Goal: Task Accomplishment & Management: Manage account settings

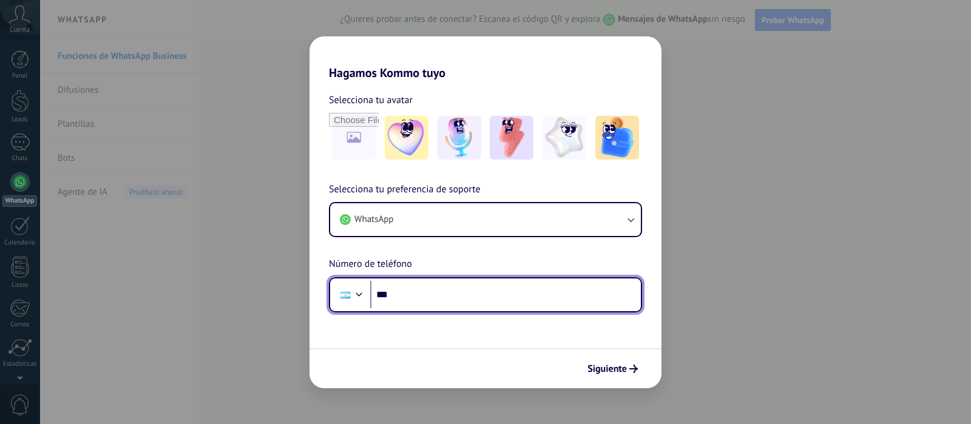
click at [461, 287] on input "***" at bounding box center [505, 295] width 271 height 28
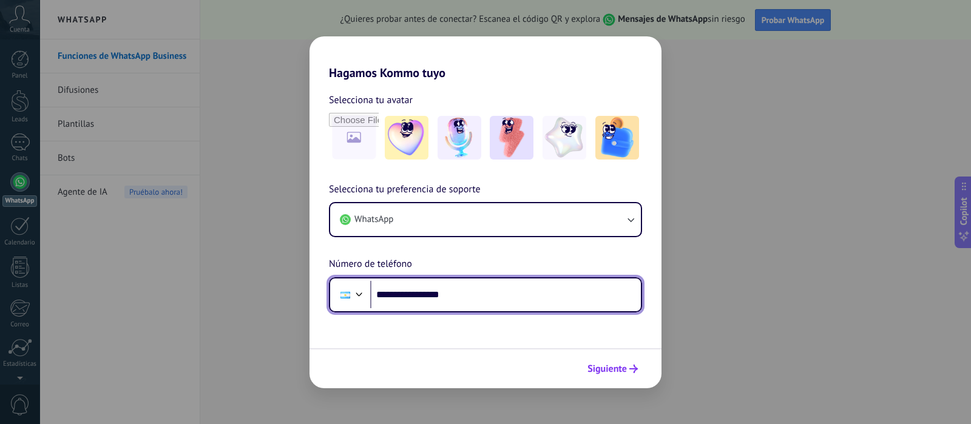
type input "**********"
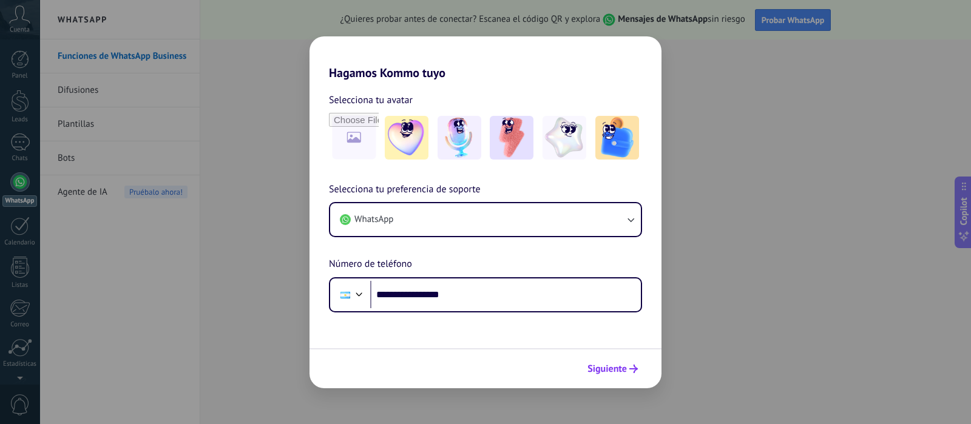
click at [624, 368] on span "Siguiente" at bounding box center [607, 369] width 39 height 8
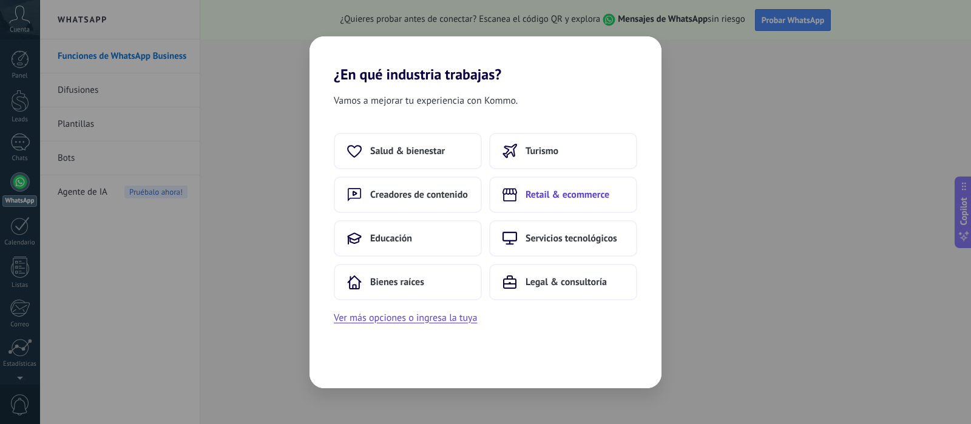
click at [594, 203] on button "Retail & ecommerce" at bounding box center [563, 195] width 148 height 36
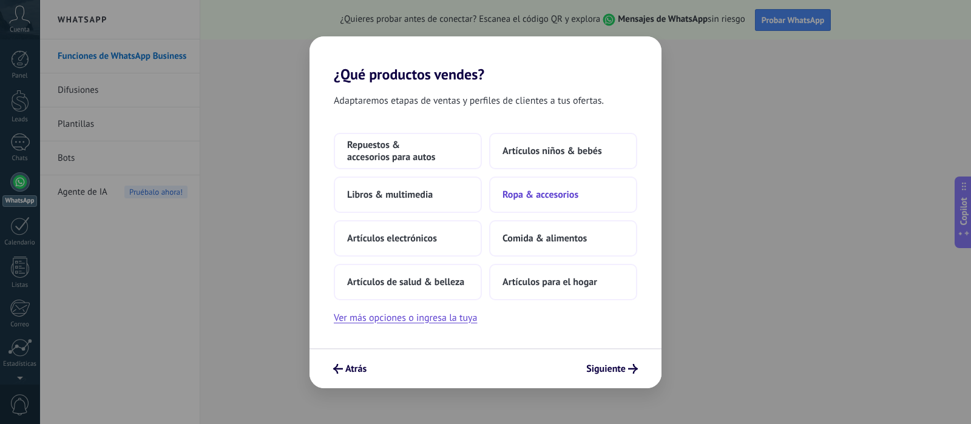
click at [562, 189] on span "Ropa & accesorios" at bounding box center [541, 195] width 76 height 12
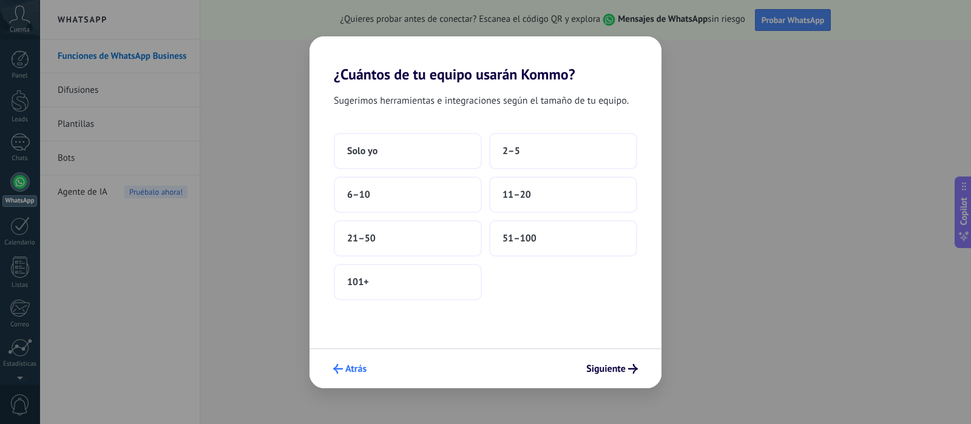
click at [353, 368] on span "Atrás" at bounding box center [355, 369] width 21 height 8
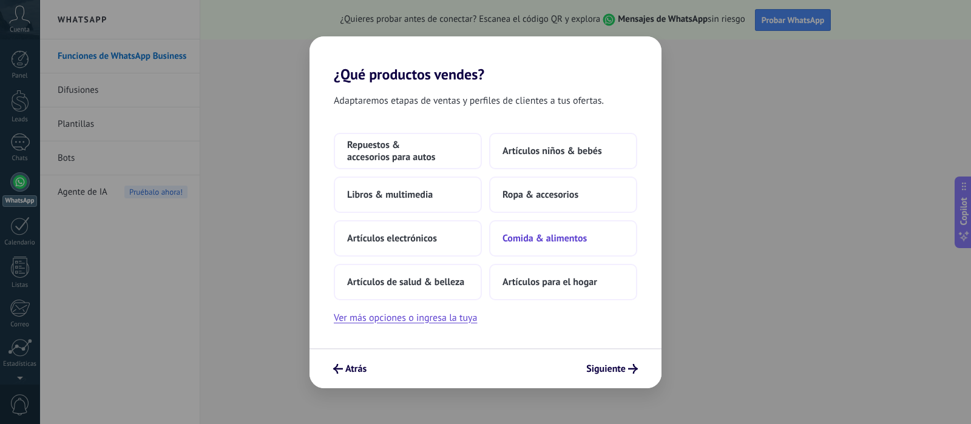
click at [540, 240] on span "Comida & alimentos" at bounding box center [545, 239] width 84 height 12
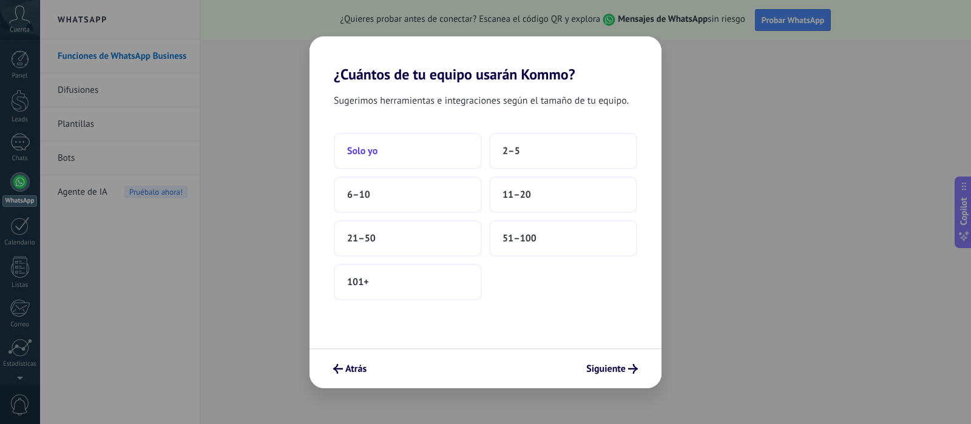
click at [415, 156] on button "Solo yo" at bounding box center [408, 151] width 148 height 36
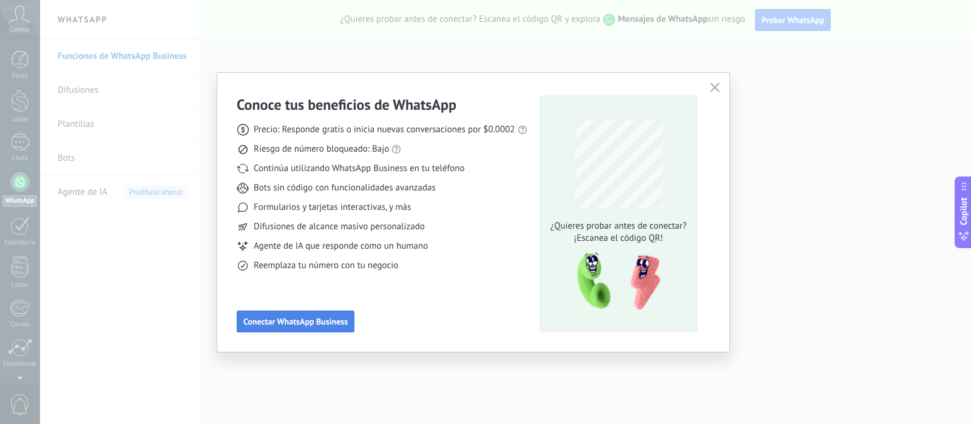
click at [325, 321] on span "Conectar WhatsApp Business" at bounding box center [295, 322] width 104 height 8
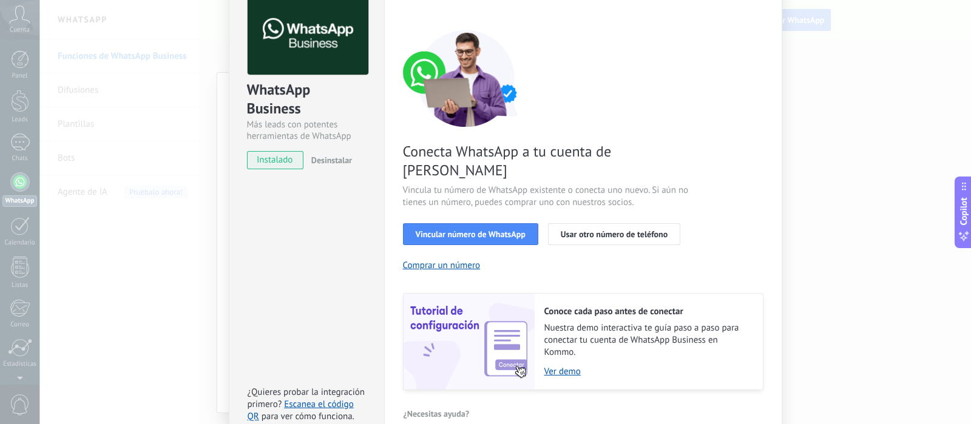
scroll to position [118, 0]
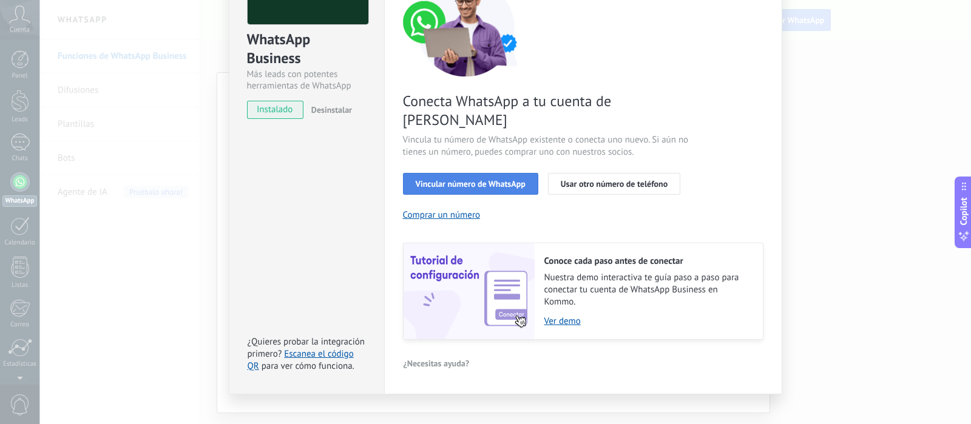
click at [525, 180] on span "Vincular número de WhatsApp" at bounding box center [471, 184] width 110 height 8
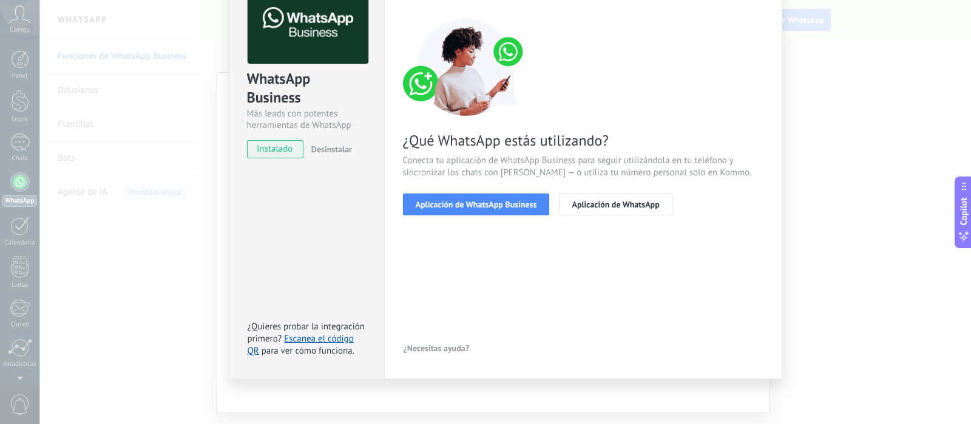
scroll to position [29, 0]
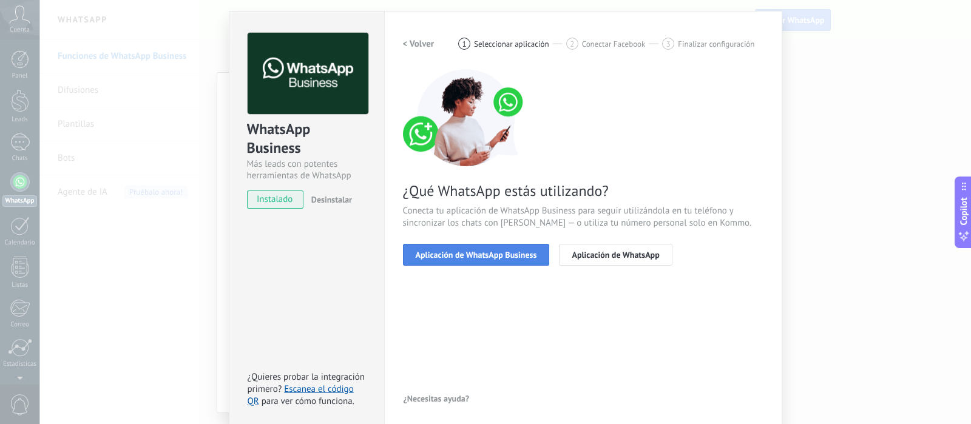
click at [506, 259] on span "Aplicación de WhatsApp Business" at bounding box center [476, 255] width 121 height 8
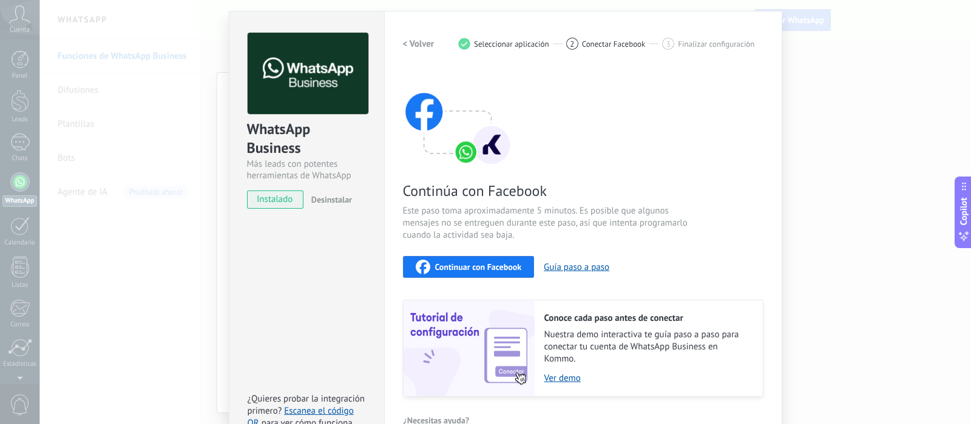
click at [519, 268] on span "Continuar con Facebook" at bounding box center [478, 267] width 87 height 8
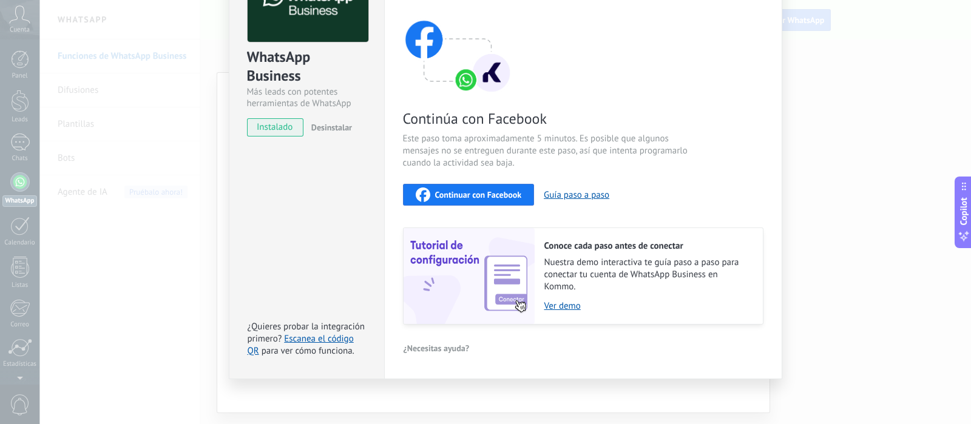
scroll to position [103, 0]
click at [160, 198] on div "WhatsApp Business Más leads con potentes herramientas de WhatsApp instalado Des…" at bounding box center [505, 212] width 932 height 424
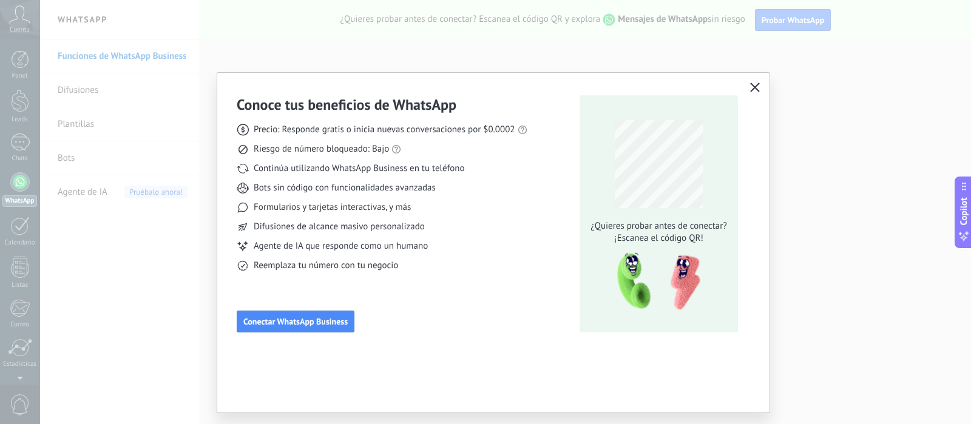
drag, startPoint x: 747, startPoint y: 79, endPoint x: 753, endPoint y: 83, distance: 6.9
click at [753, 83] on button "button" at bounding box center [755, 88] width 16 height 17
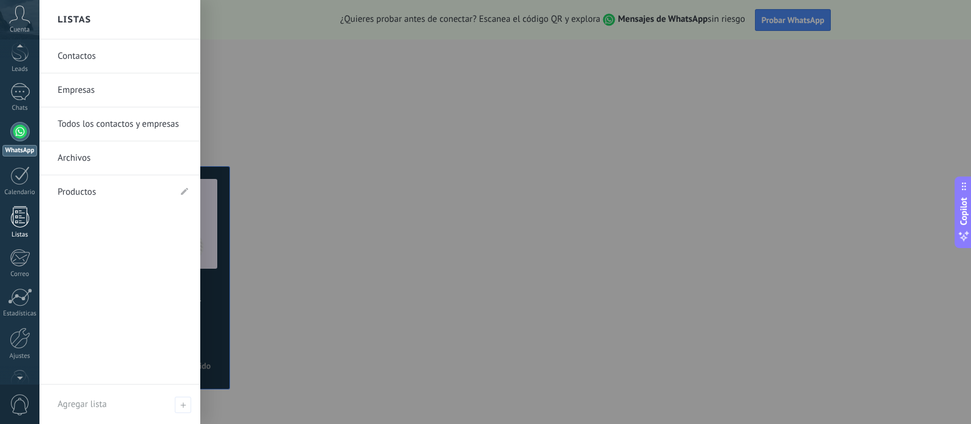
scroll to position [25, 0]
click at [23, 248] on div at bounding box center [20, 242] width 18 height 21
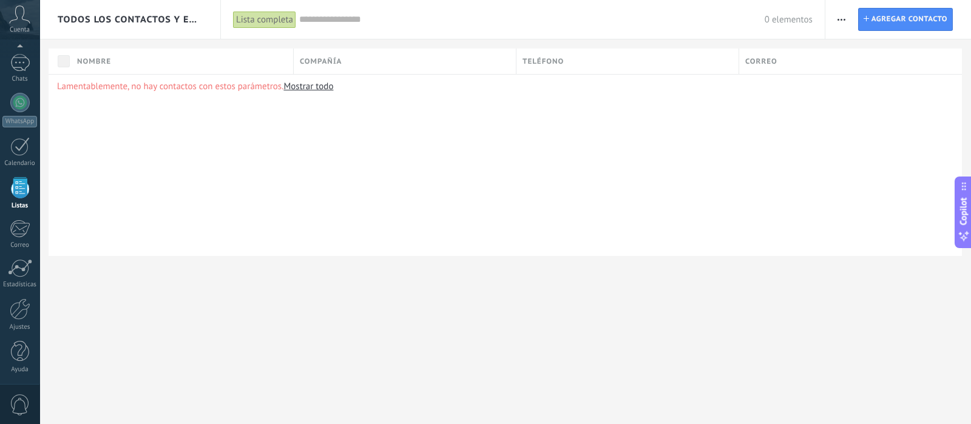
scroll to position [75, 0]
click at [22, 156] on div at bounding box center [19, 151] width 19 height 19
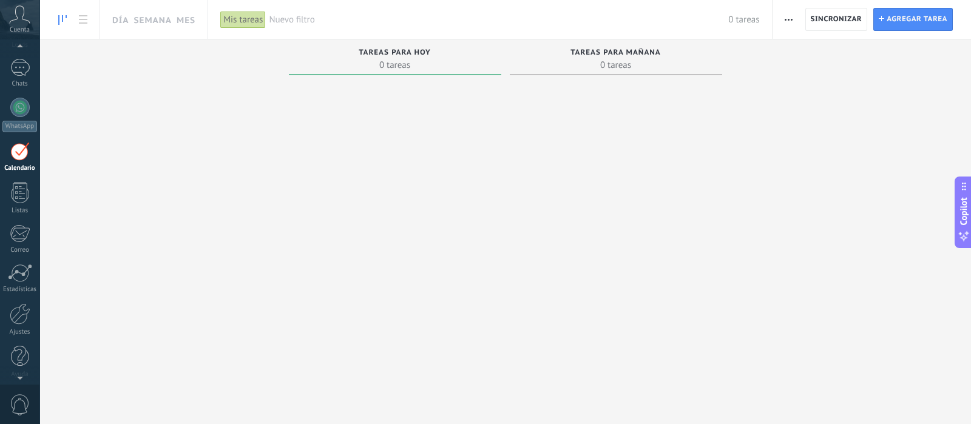
scroll to position [34, 0]
click at [27, 69] on div at bounding box center [20, 67] width 18 height 22
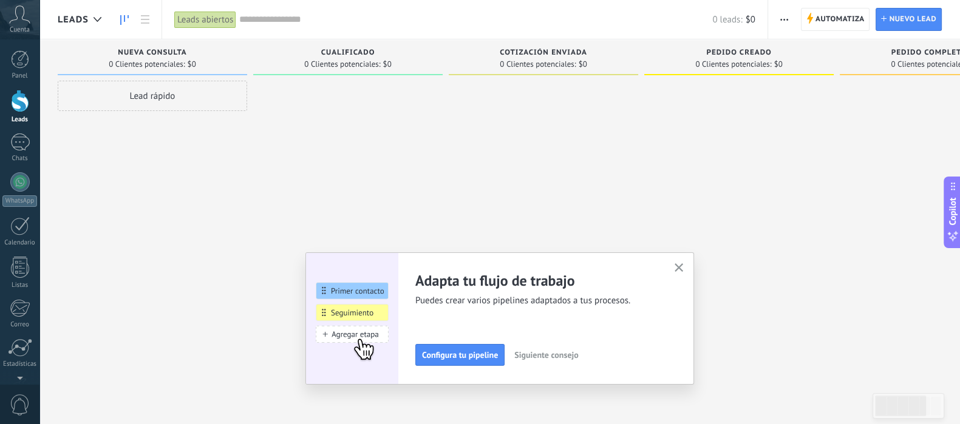
click at [683, 268] on icon "button" at bounding box center [678, 267] width 9 height 9
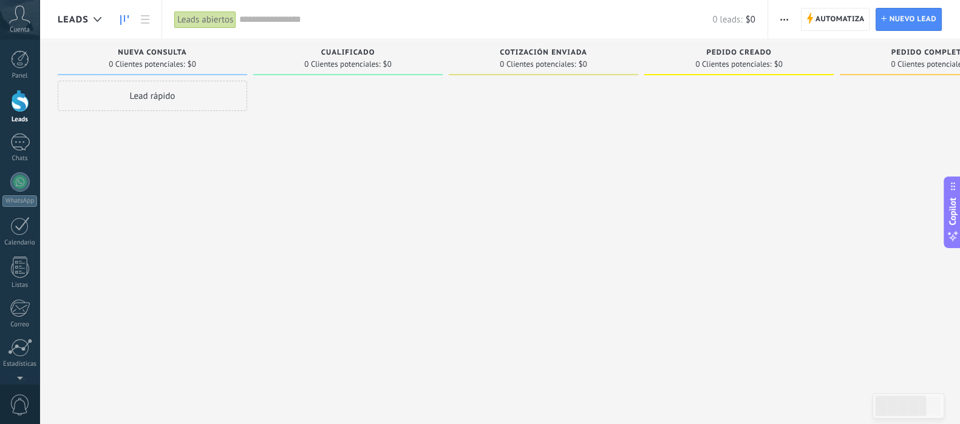
click at [24, 22] on icon at bounding box center [19, 14] width 21 height 18
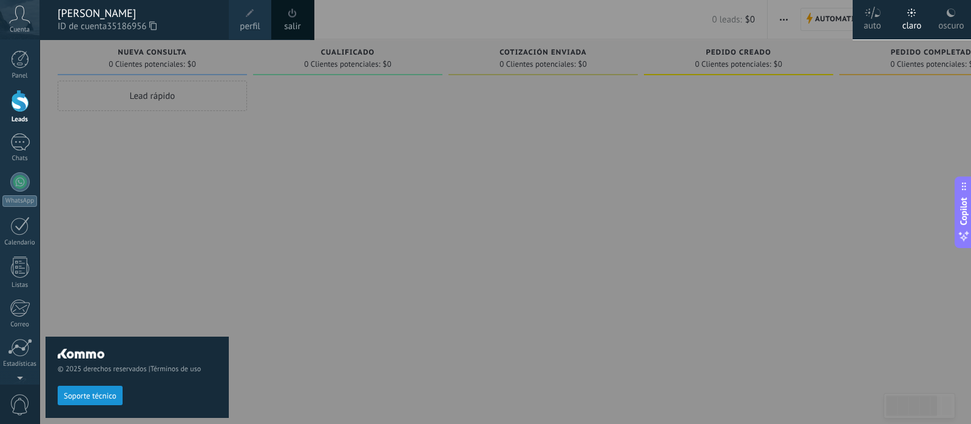
click at [190, 144] on div "© 2025 derechos reservados | Términos de uso Soporte técnico" at bounding box center [137, 231] width 183 height 385
click at [251, 284] on div at bounding box center [524, 212] width 971 height 424
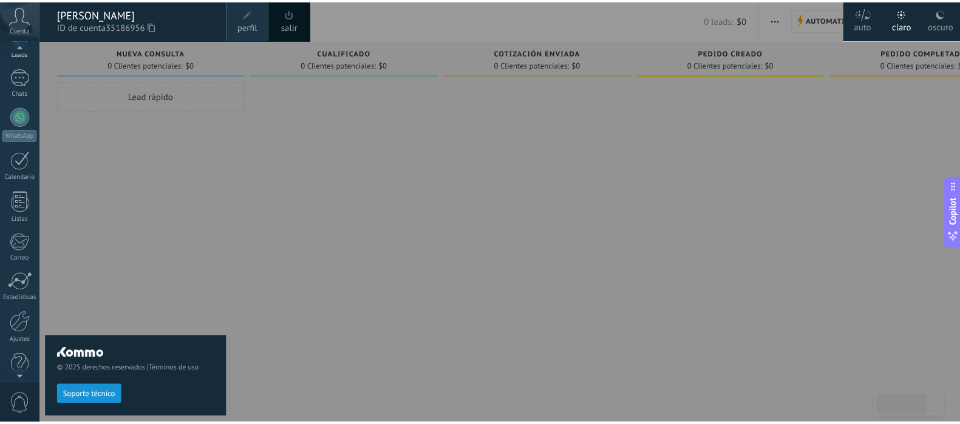
scroll to position [80, 0]
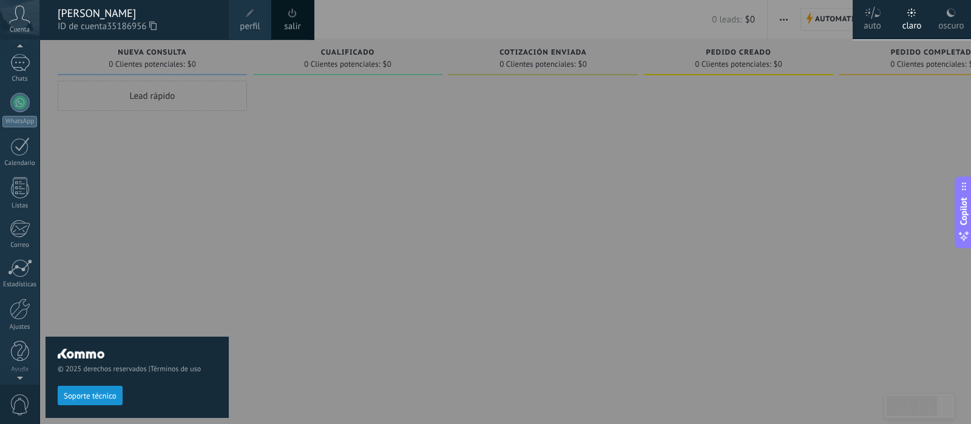
click at [17, 376] on div at bounding box center [19, 376] width 39 height 18
click at [24, 318] on div at bounding box center [20, 309] width 21 height 21
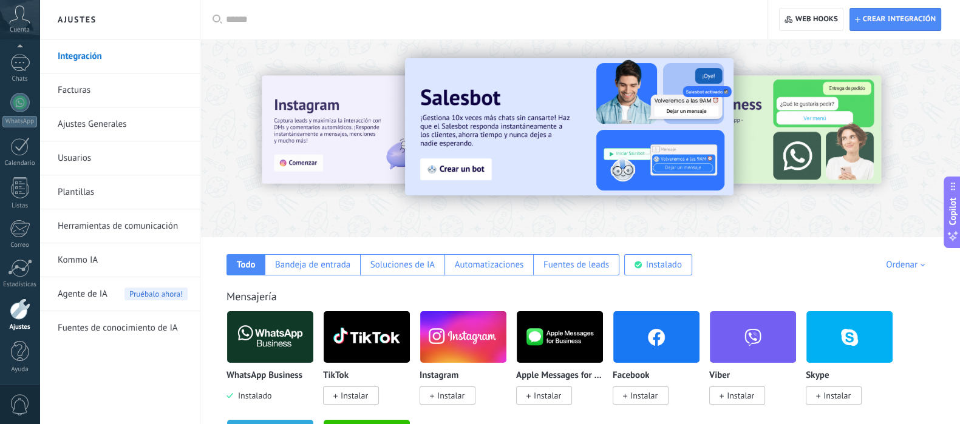
click at [87, 89] on link "Facturas" at bounding box center [123, 90] width 130 height 34
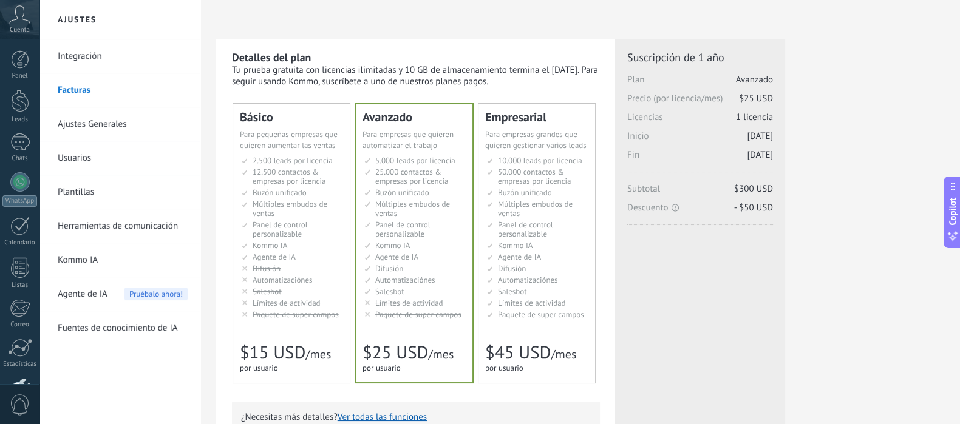
click at [519, 239] on span "Panel de control personalizable" at bounding box center [525, 229] width 55 height 19
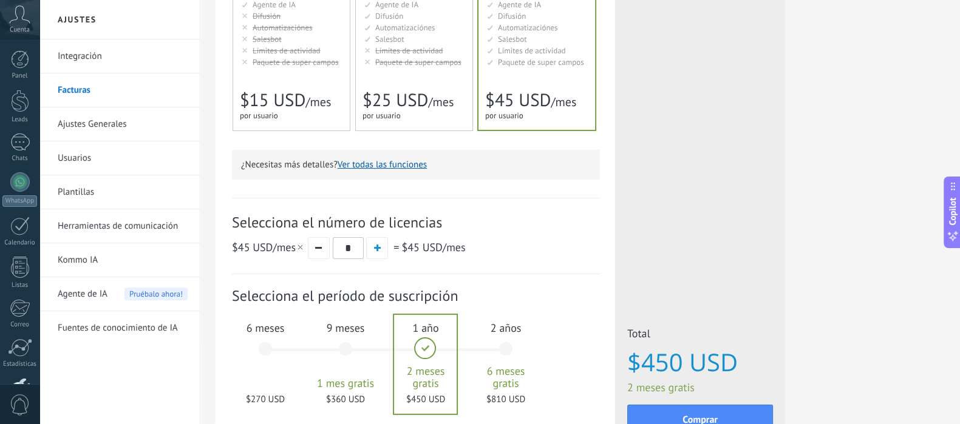
scroll to position [354, 0]
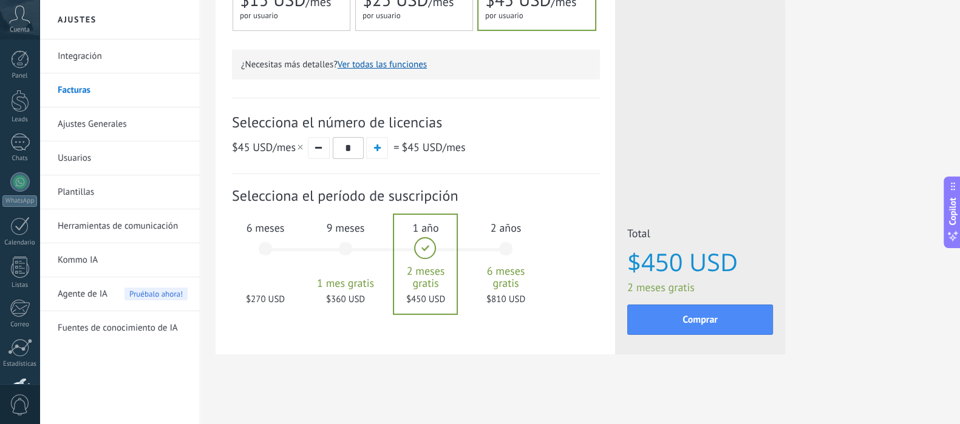
click at [273, 300] on span "$270 USD" at bounding box center [266, 300] width 66 height 12
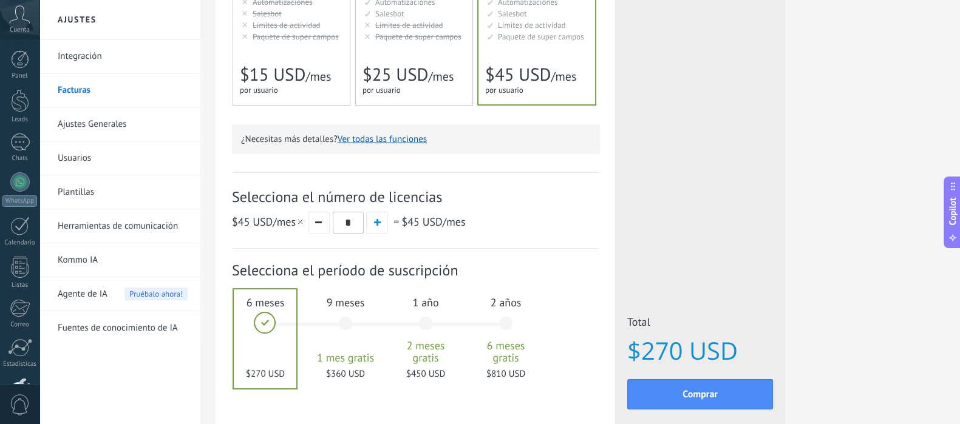
scroll to position [202, 0]
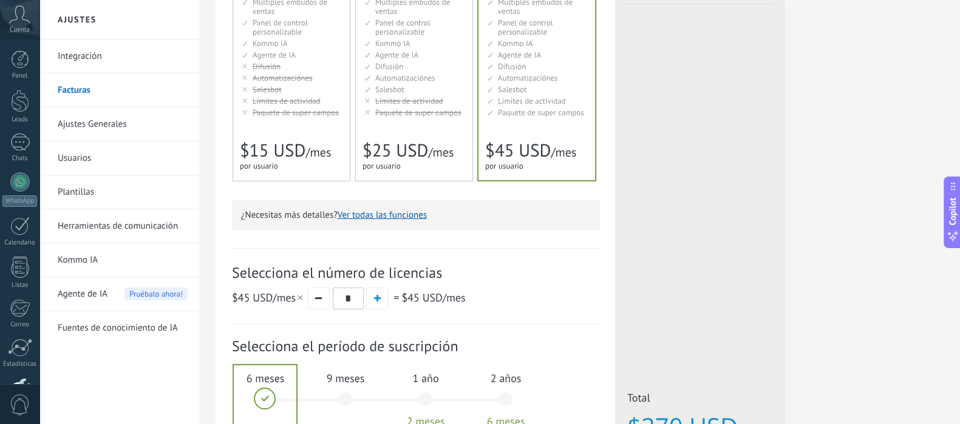
click at [109, 226] on link "Herramientas de comunicación" at bounding box center [123, 226] width 130 height 34
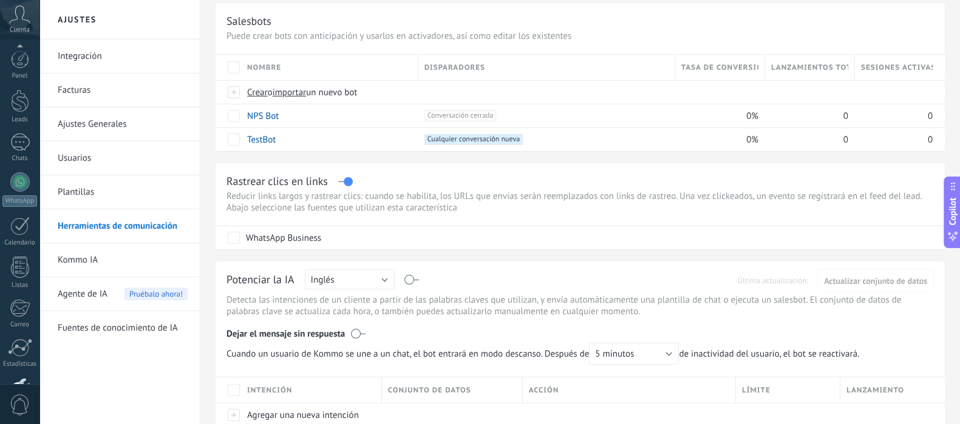
scroll to position [80, 0]
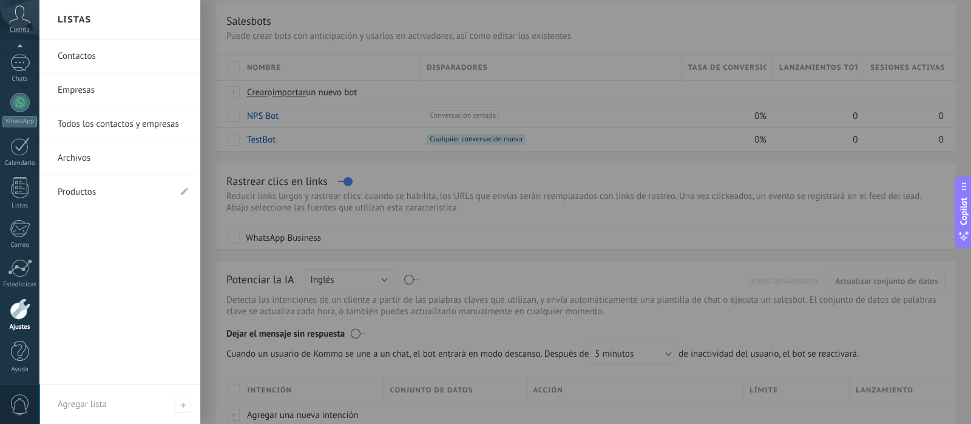
click at [87, 192] on link "Productos" at bounding box center [114, 192] width 112 height 34
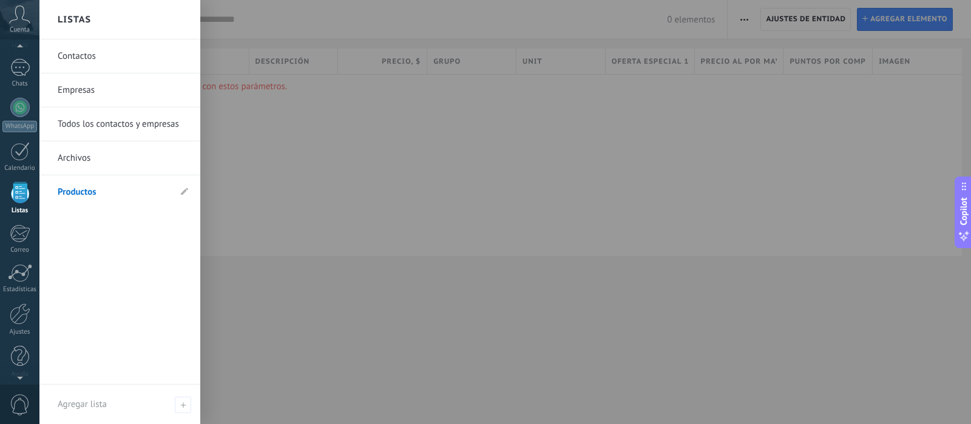
click at [121, 162] on link "Archivos" at bounding box center [123, 158] width 131 height 34
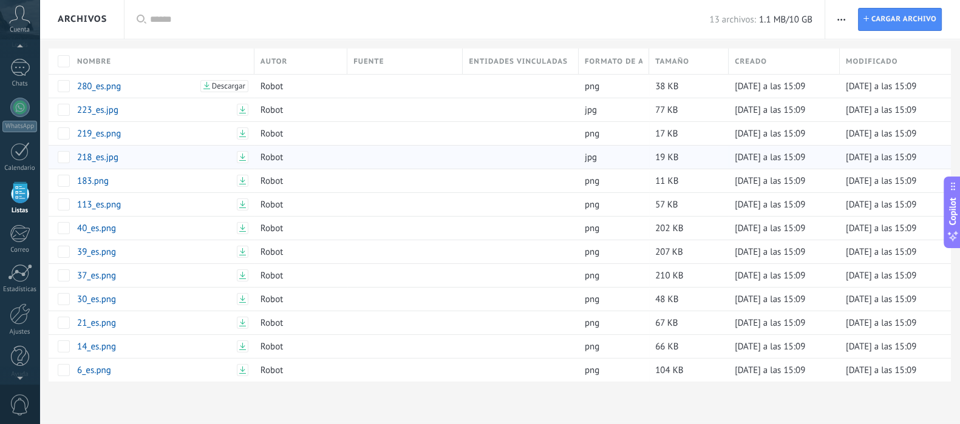
scroll to position [25, 0]
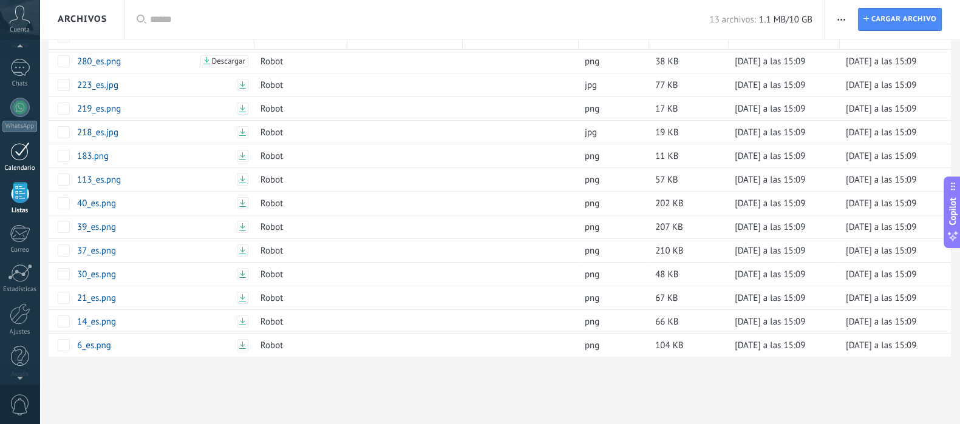
click at [28, 149] on div at bounding box center [19, 151] width 19 height 19
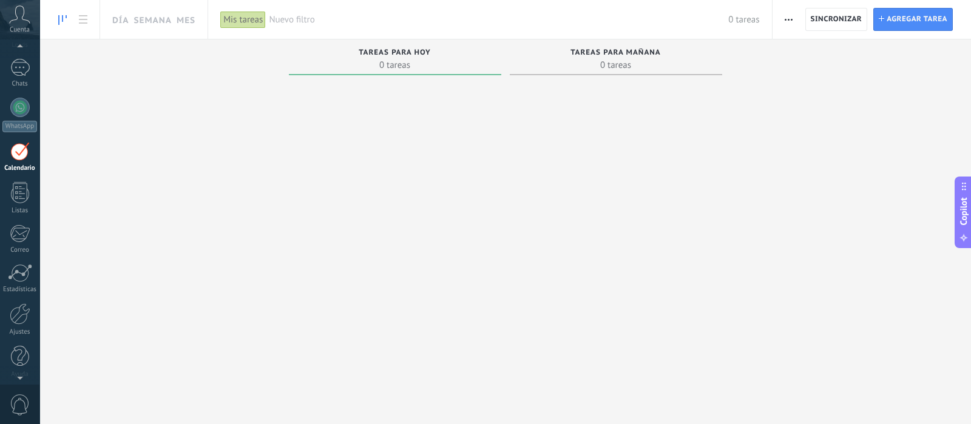
scroll to position [34, 0]
click at [16, 74] on div at bounding box center [20, 67] width 18 height 22
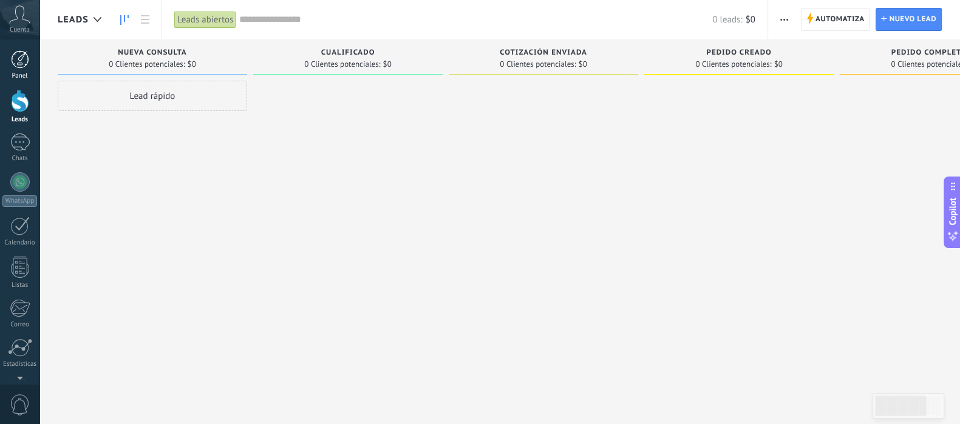
click at [27, 63] on div at bounding box center [20, 59] width 18 height 18
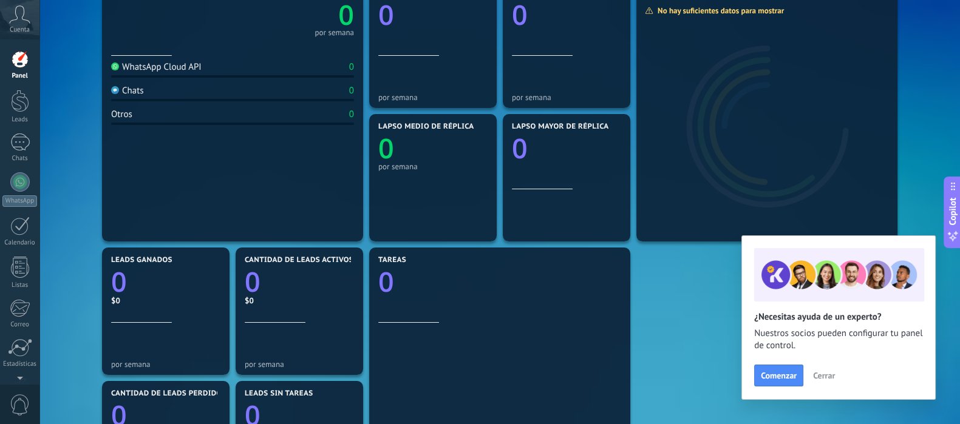
scroll to position [151, 0]
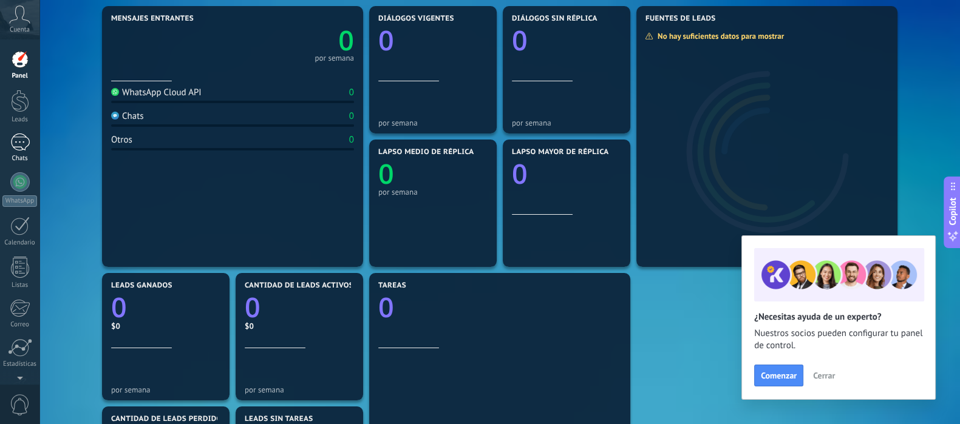
click at [18, 142] on div at bounding box center [19, 143] width 19 height 18
